Goal: Information Seeking & Learning: Learn about a topic

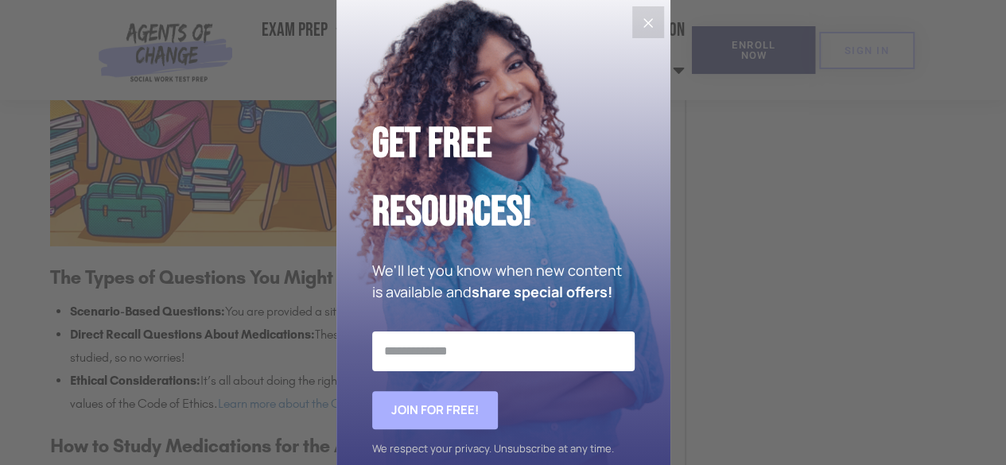
click at [641, 33] on button "Close" at bounding box center [648, 22] width 32 height 32
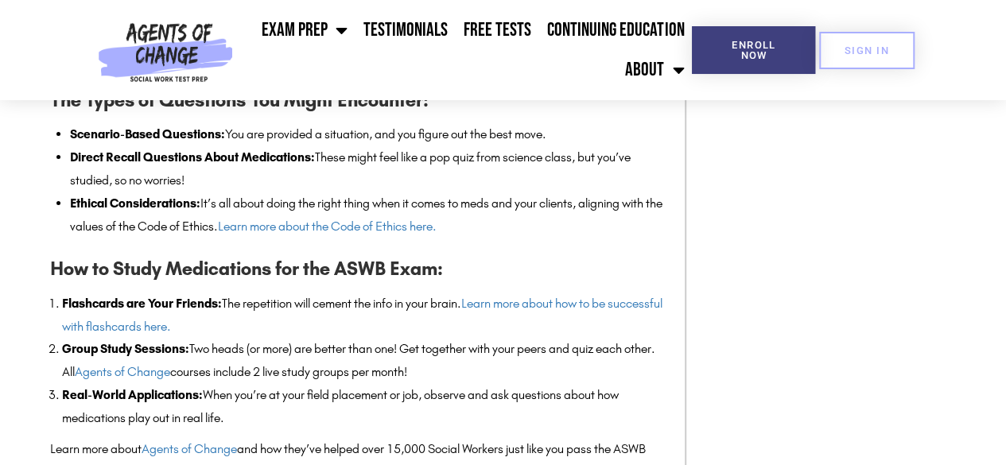
scroll to position [2536, 0]
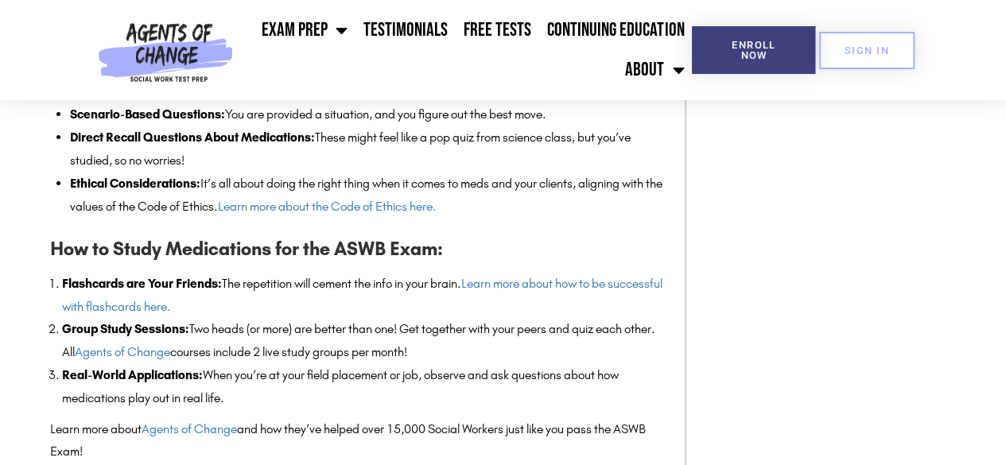
drag, startPoint x: 548, startPoint y: 258, endPoint x: 449, endPoint y: 277, distance: 101.2
click at [449, 277] on li "Flashcards are Your Friends: The repetition will cement the info in your brain.…" at bounding box center [365, 296] width 606 height 46
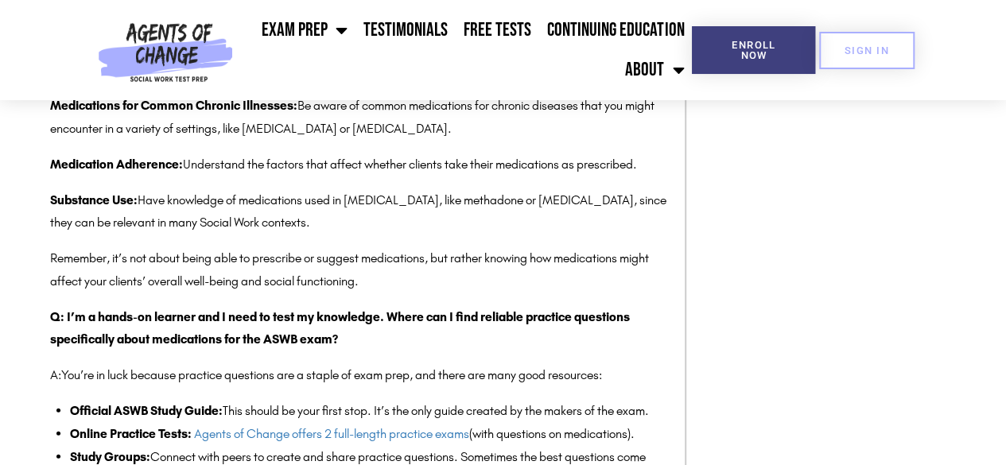
drag, startPoint x: 183, startPoint y: 78, endPoint x: 183, endPoint y: 68, distance: 10.3
click at [183, 78] on img at bounding box center [165, 50] width 148 height 100
